Goal: Transaction & Acquisition: Purchase product/service

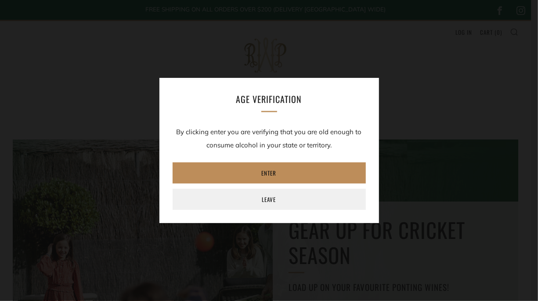
click at [276, 163] on link "Enter" at bounding box center [269, 172] width 193 height 21
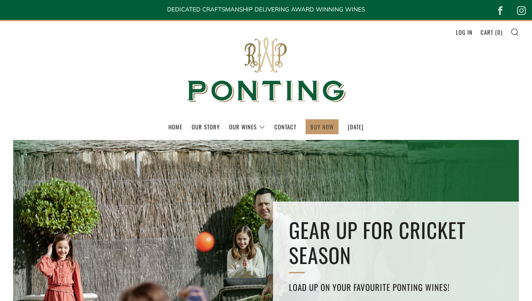
click at [315, 123] on link "BUY NOW" at bounding box center [321, 127] width 23 height 14
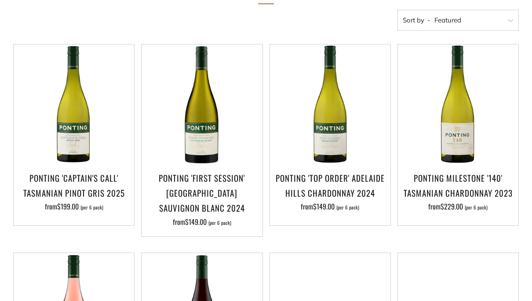
scroll to position [175, 0]
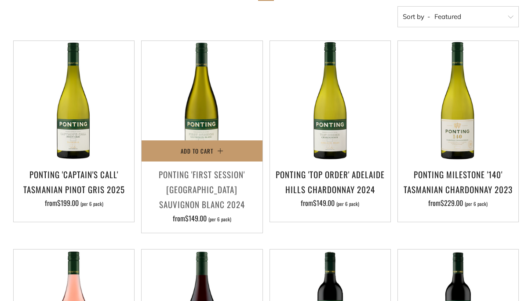
click at [198, 194] on h3 "Ponting 'First Session' [GEOGRAPHIC_DATA] Sauvignon Blanc 2024" at bounding box center [202, 189] width 112 height 45
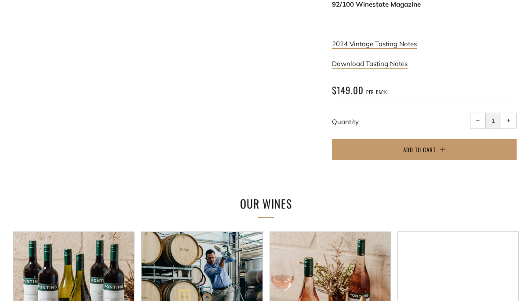
scroll to position [599, 0]
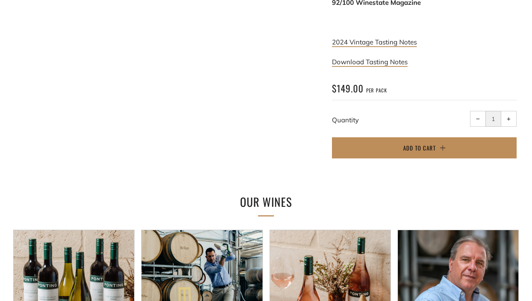
click at [418, 143] on span "Add to Cart" at bounding box center [419, 147] width 33 height 9
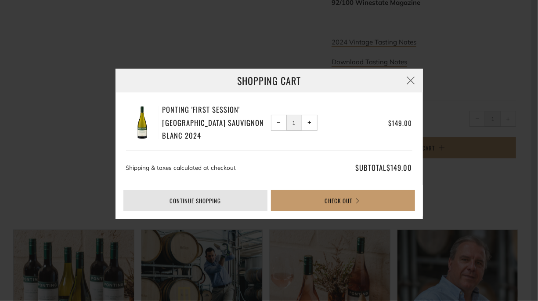
click at [214, 203] on link "Continue shopping" at bounding box center [195, 200] width 144 height 21
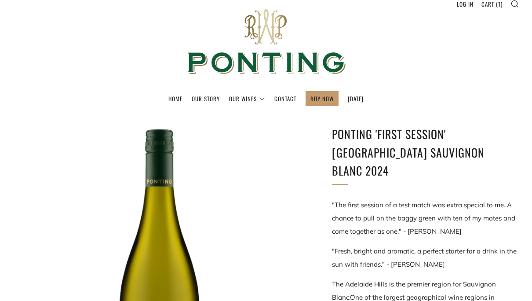
scroll to position [23, 0]
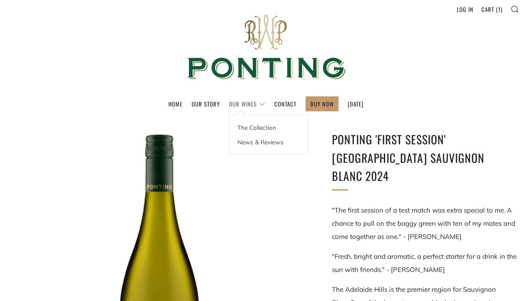
click at [249, 105] on link "Our Wines" at bounding box center [247, 104] width 36 height 14
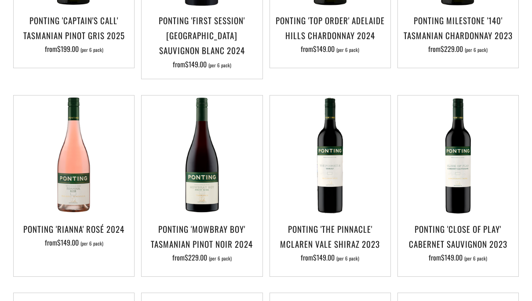
scroll to position [335, 0]
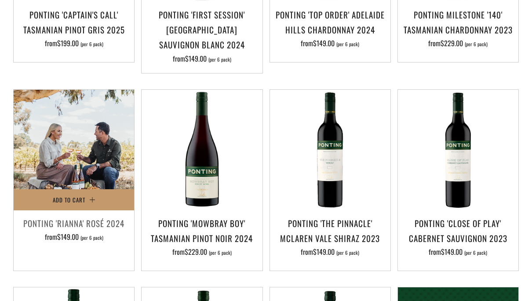
click at [68, 187] on img at bounding box center [74, 150] width 120 height 120
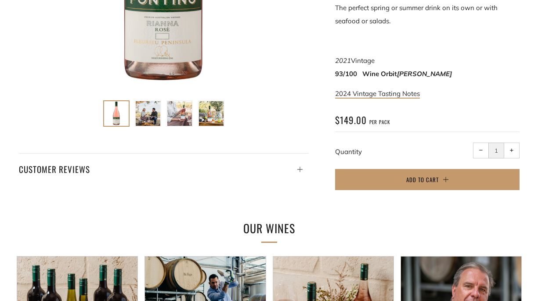
scroll to position [355, 0]
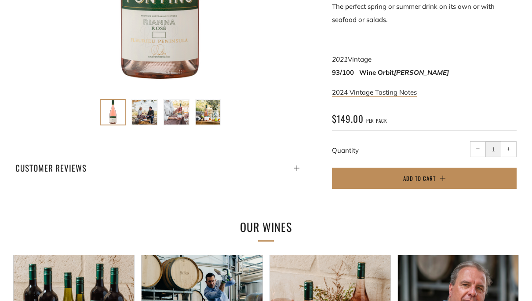
click at [417, 177] on span "Add to Cart" at bounding box center [419, 178] width 33 height 9
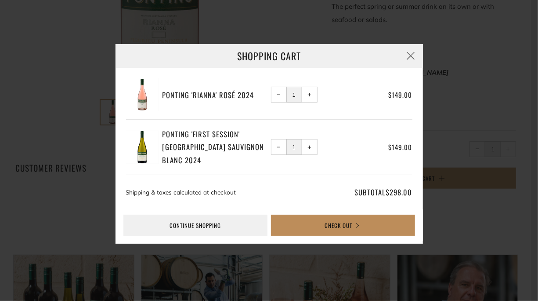
click at [343, 222] on button "Check Out" at bounding box center [343, 224] width 144 height 21
